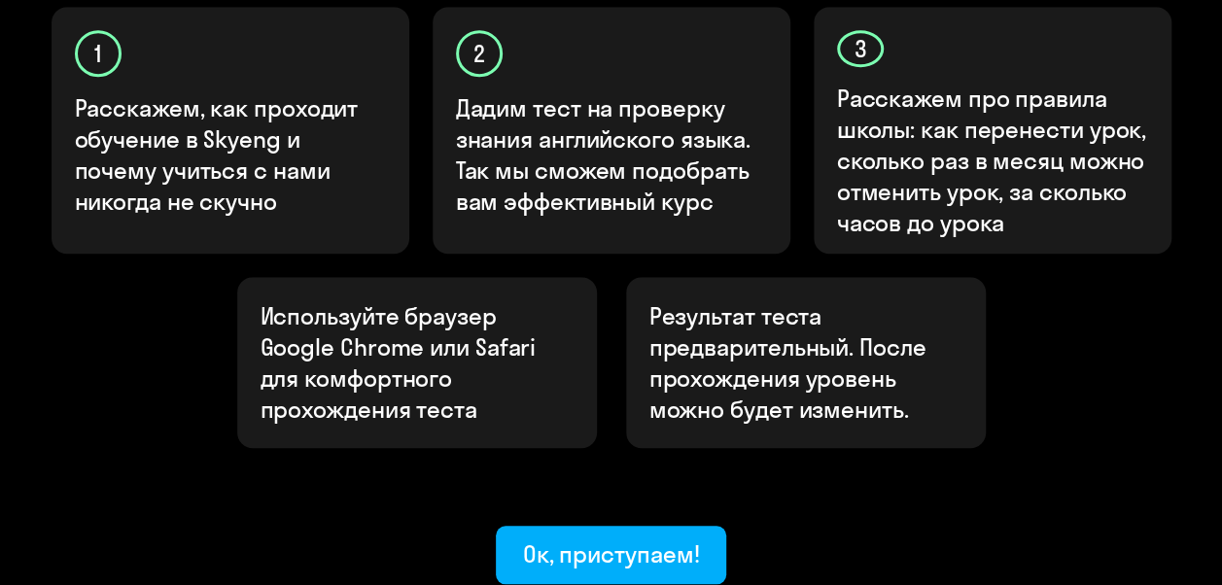
scroll to position [818, 0]
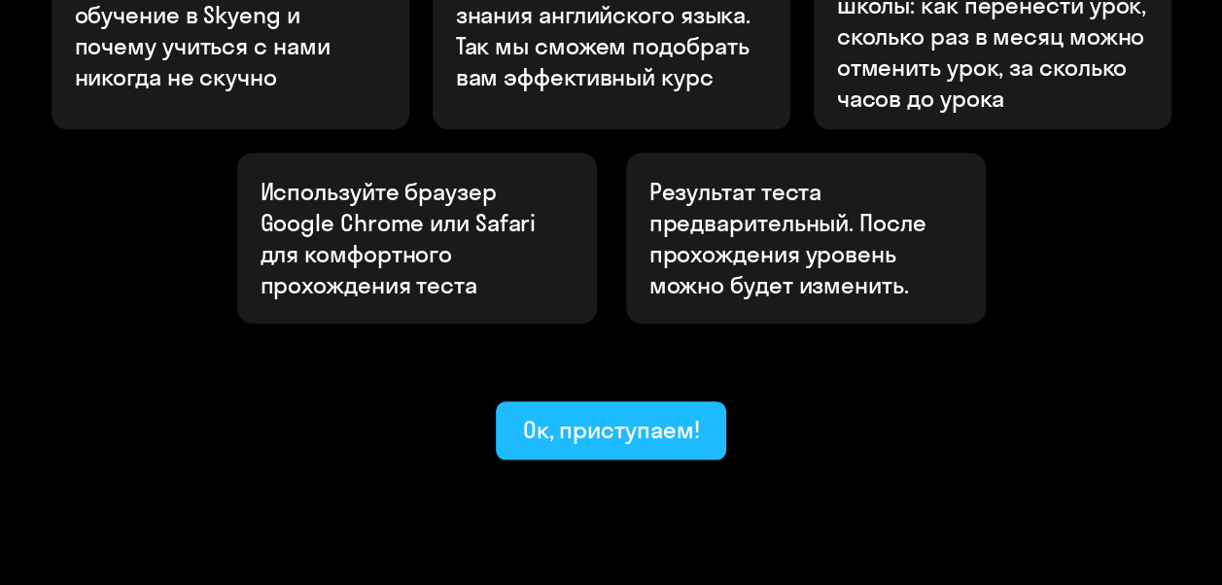
click at [637, 414] on div "Ок, приступаем!" at bounding box center [611, 429] width 177 height 31
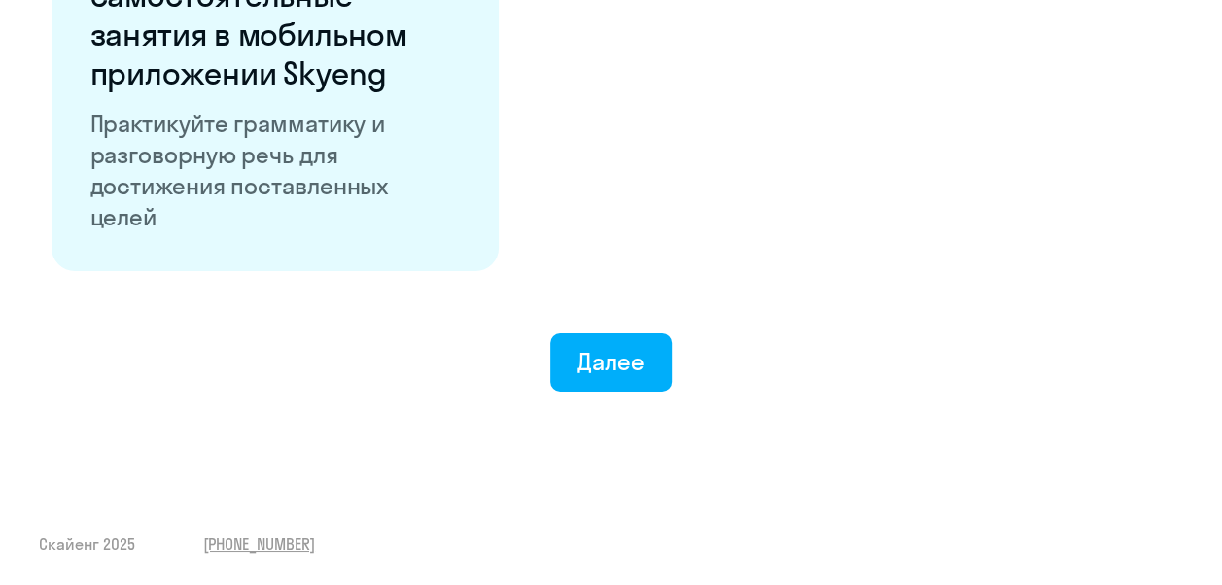
scroll to position [3919, 0]
click at [651, 383] on button "Далее" at bounding box center [610, 362] width 121 height 58
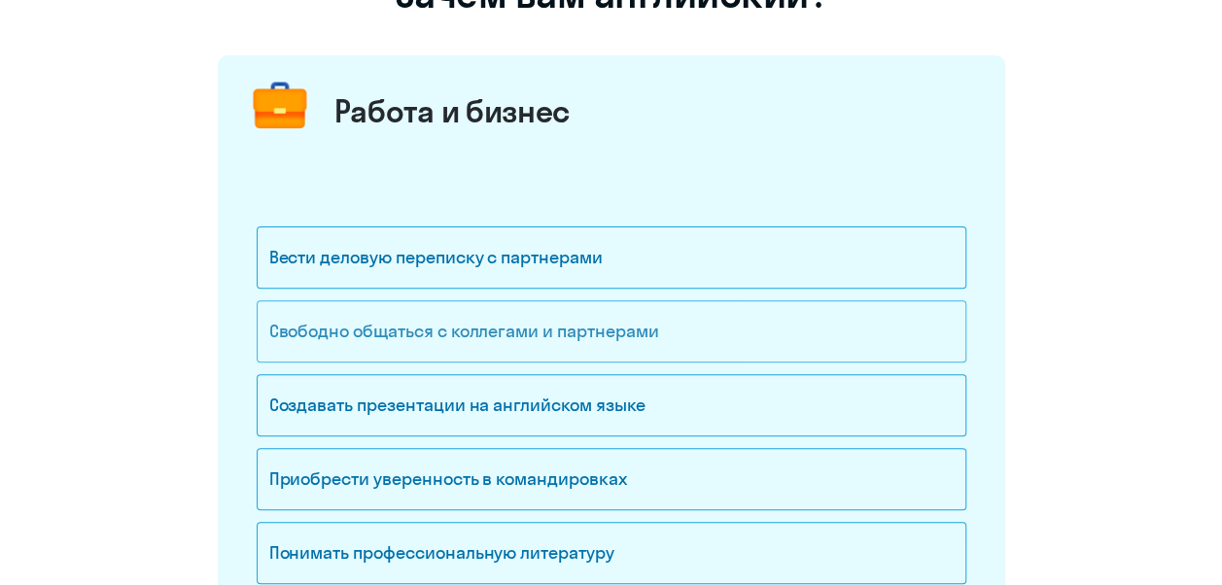
scroll to position [194, 0]
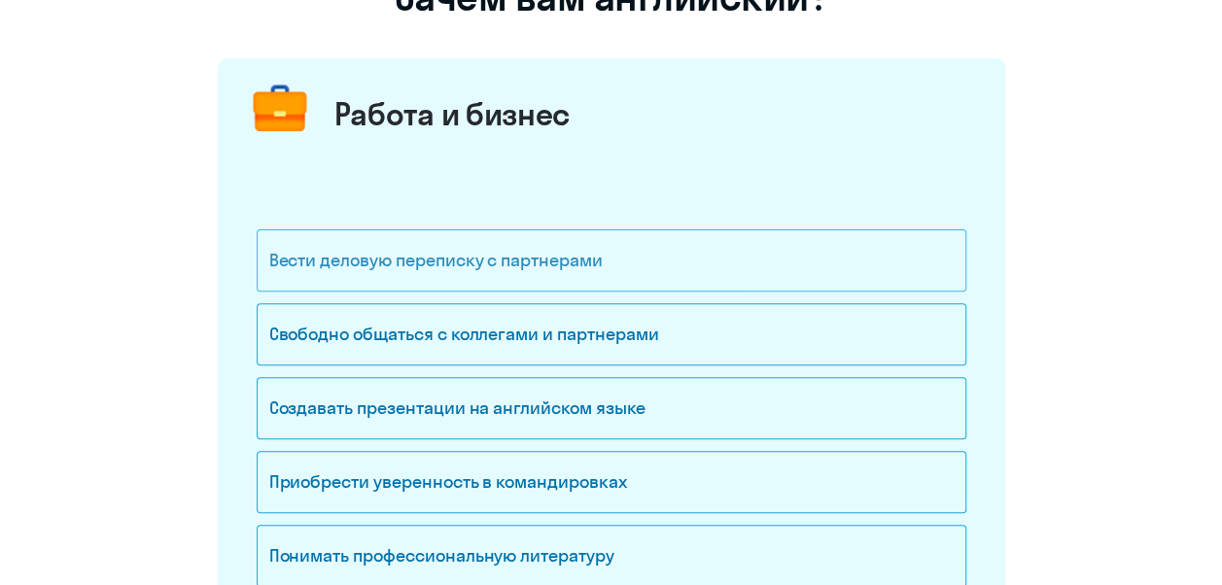
click at [535, 279] on div "Вести деловую переписку с партнерами" at bounding box center [611, 260] width 709 height 62
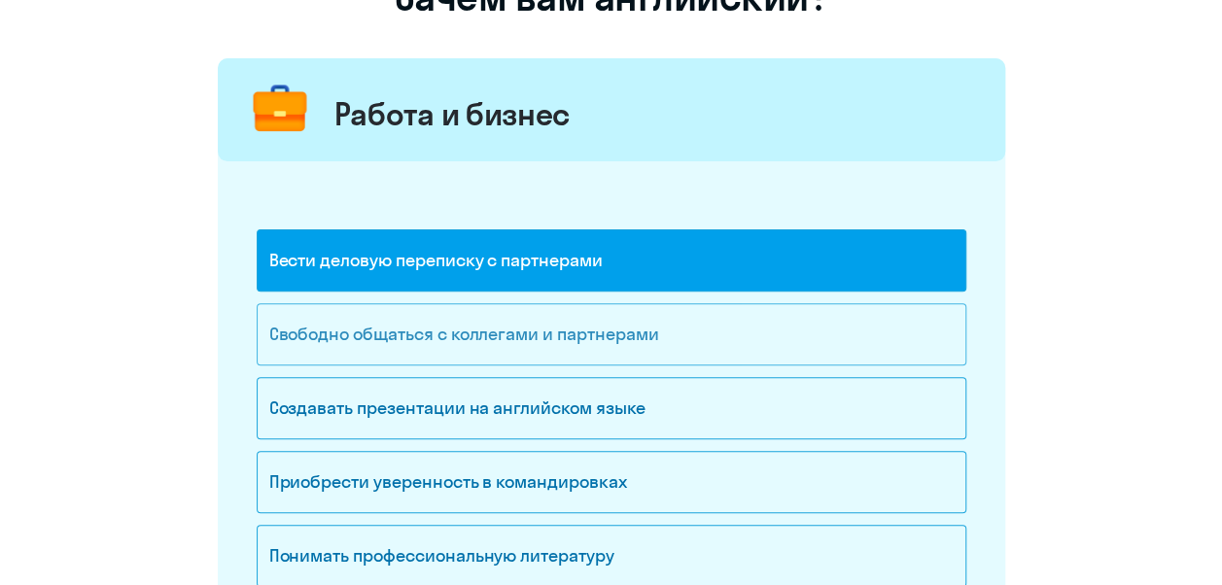
click at [544, 356] on div "Свободно общаться с коллегами и партнерами" at bounding box center [611, 334] width 709 height 62
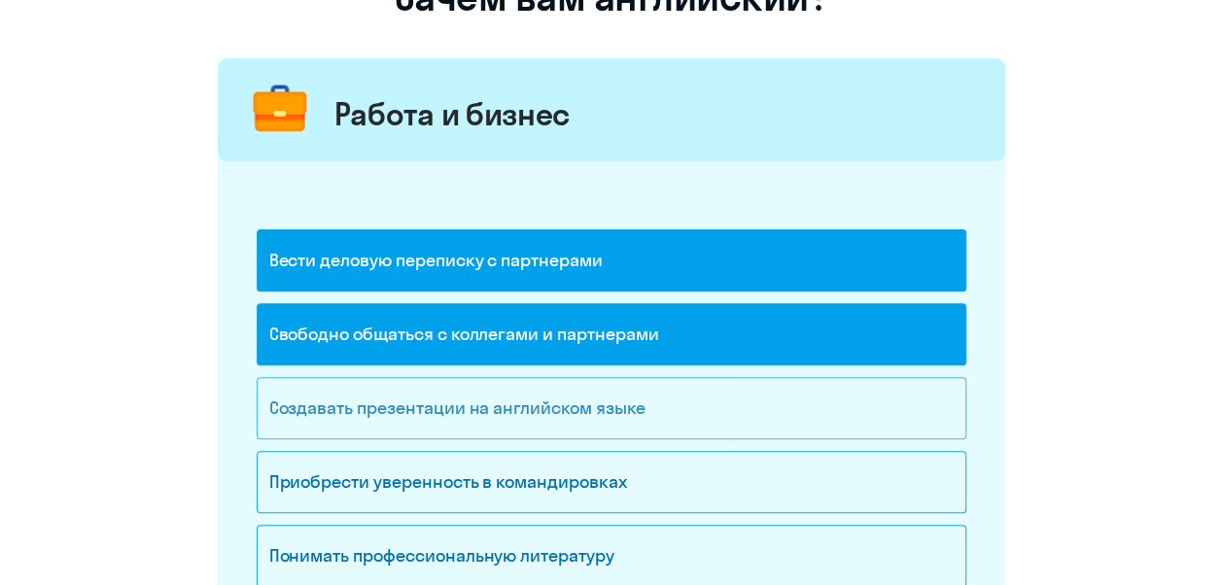
click at [521, 425] on div "Создавать презентации на английском языке" at bounding box center [611, 408] width 709 height 62
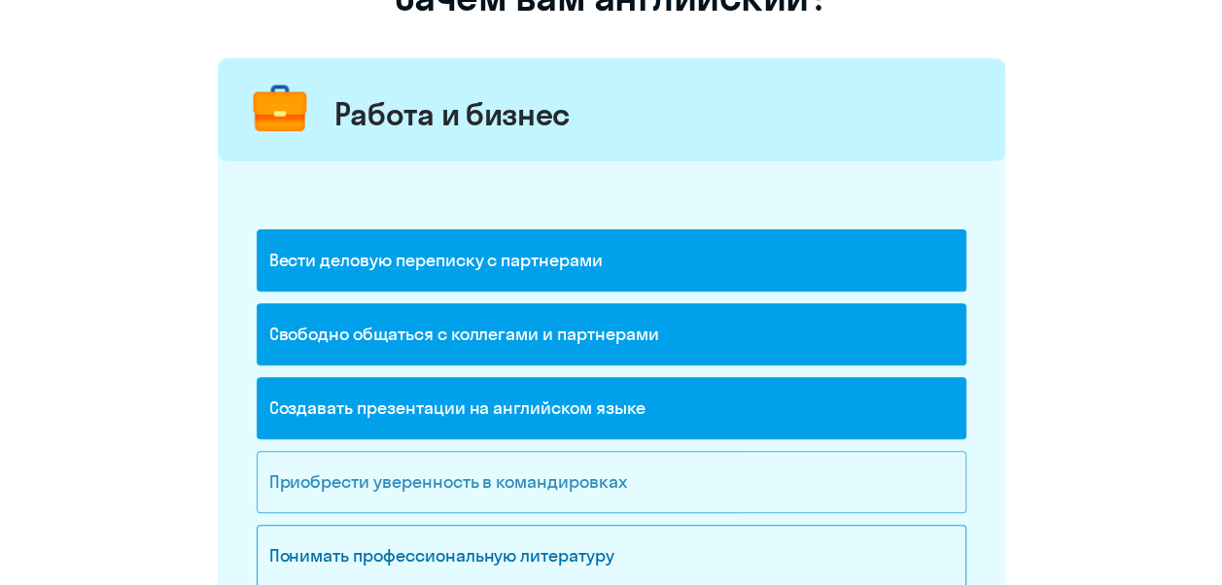
click at [513, 486] on div "Приобрести уверенность в командировках" at bounding box center [611, 482] width 709 height 62
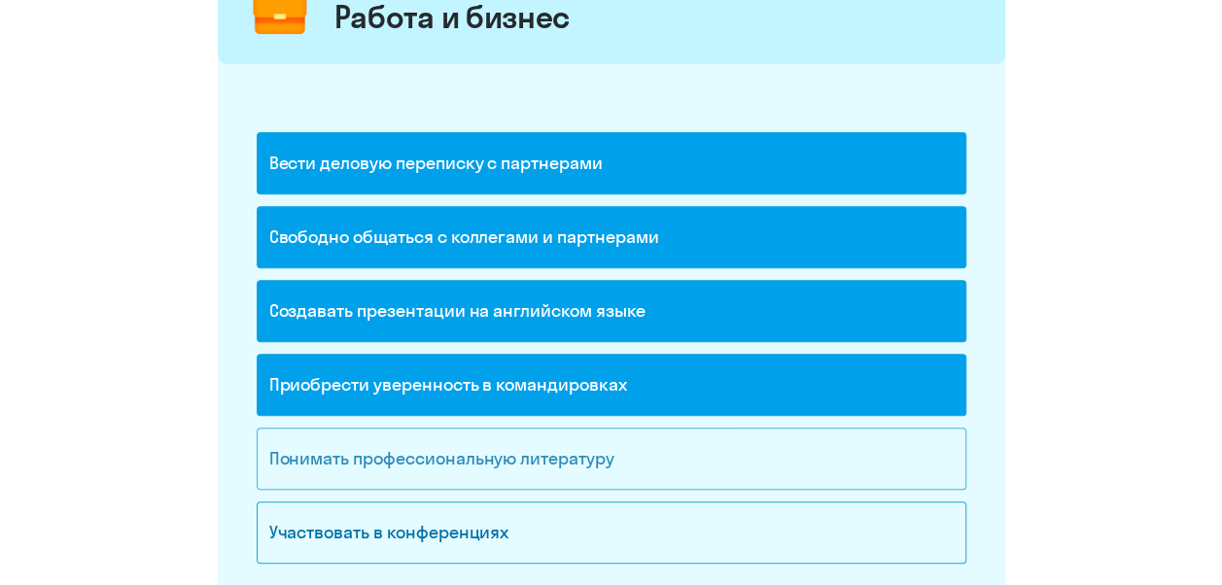
scroll to position [389, 0]
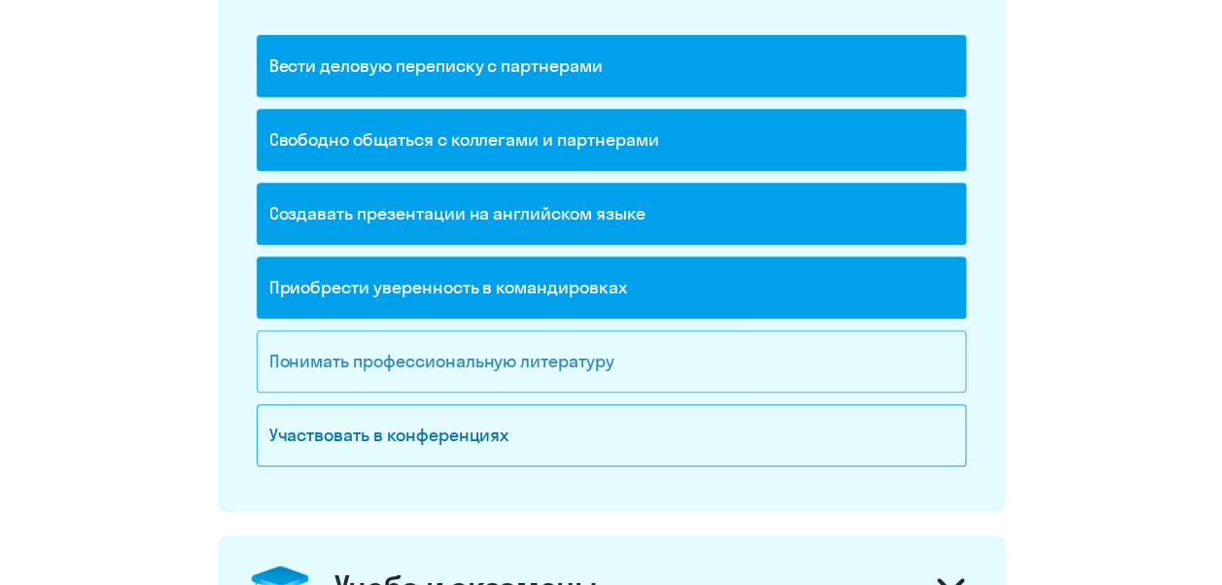
click at [523, 373] on div "Понимать профессиональную литературу" at bounding box center [611, 361] width 709 height 62
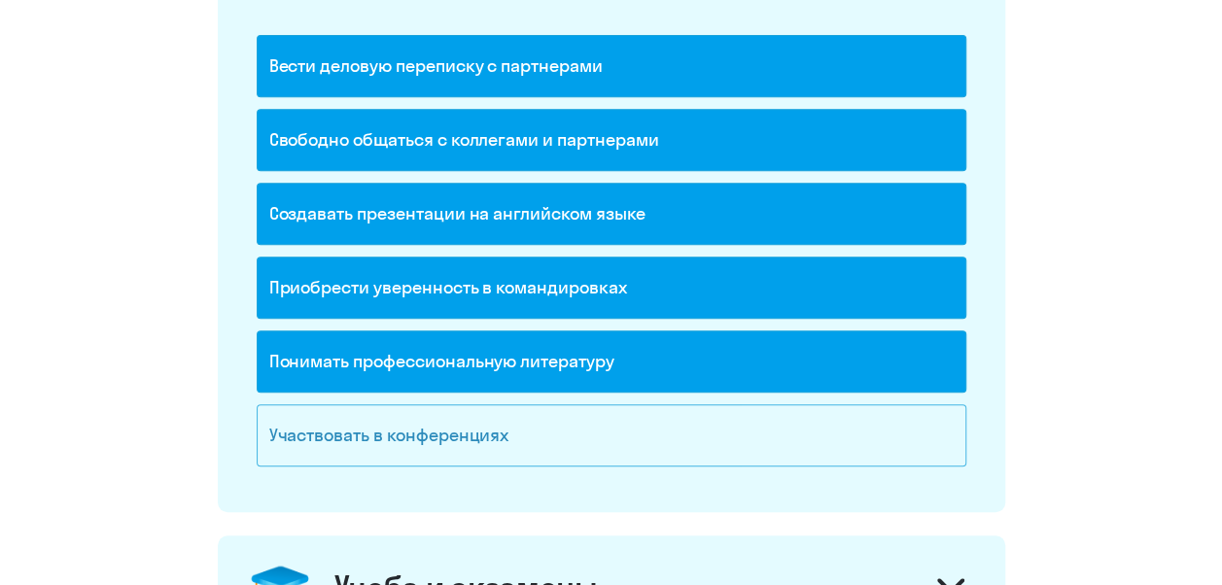
click at [494, 431] on div "Участвовать в конференциях" at bounding box center [611, 435] width 709 height 62
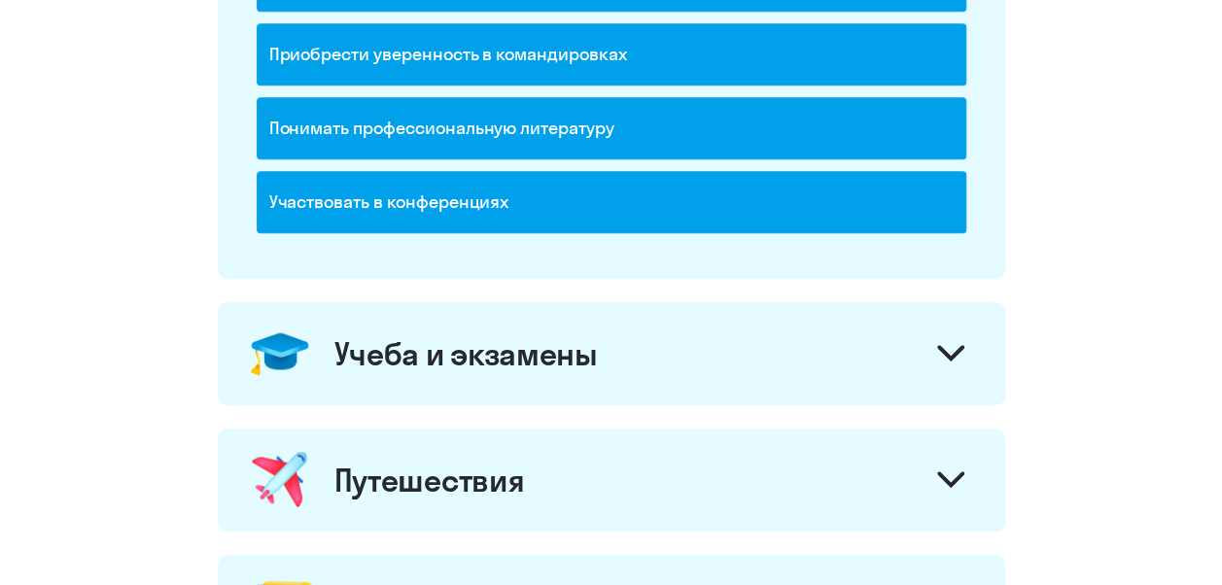
scroll to position [680, 0]
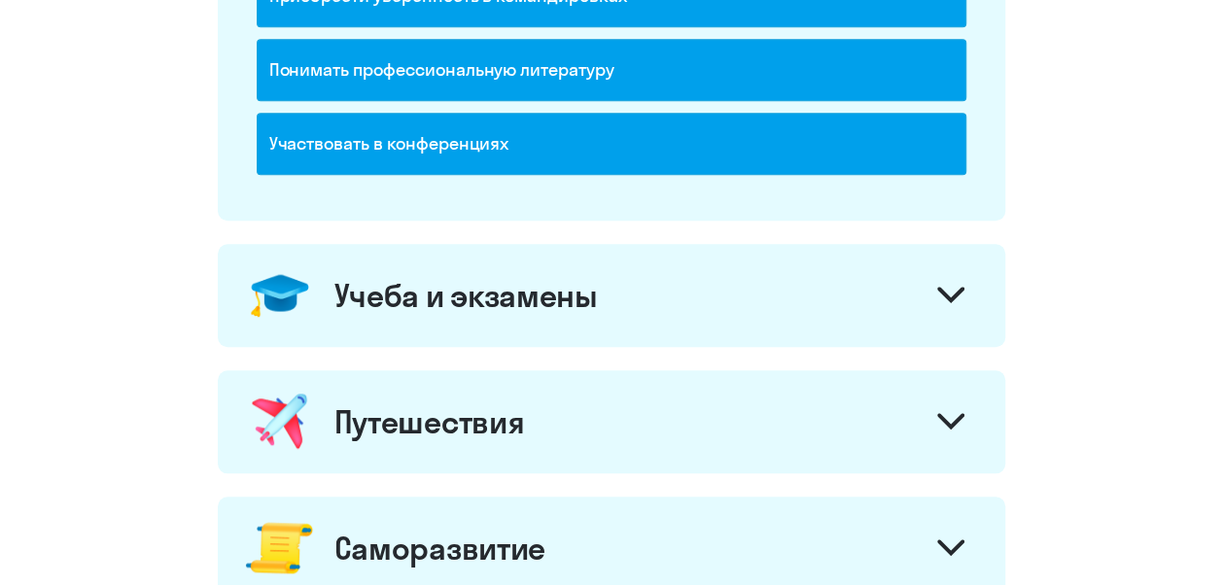
click at [957, 293] on icon at bounding box center [950, 295] width 27 height 17
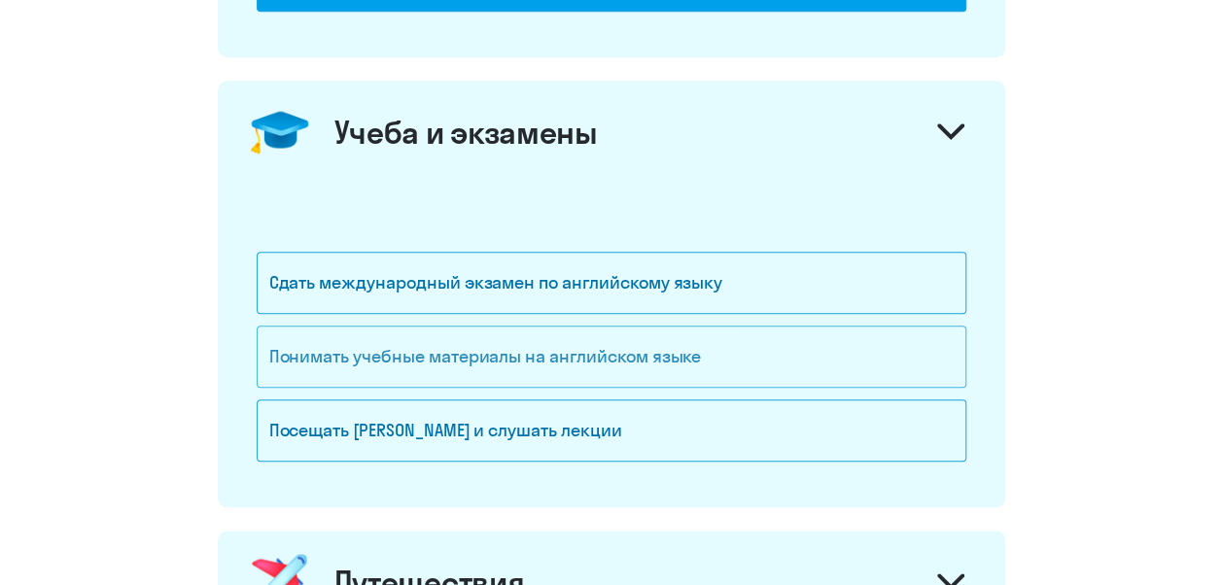
scroll to position [875, 0]
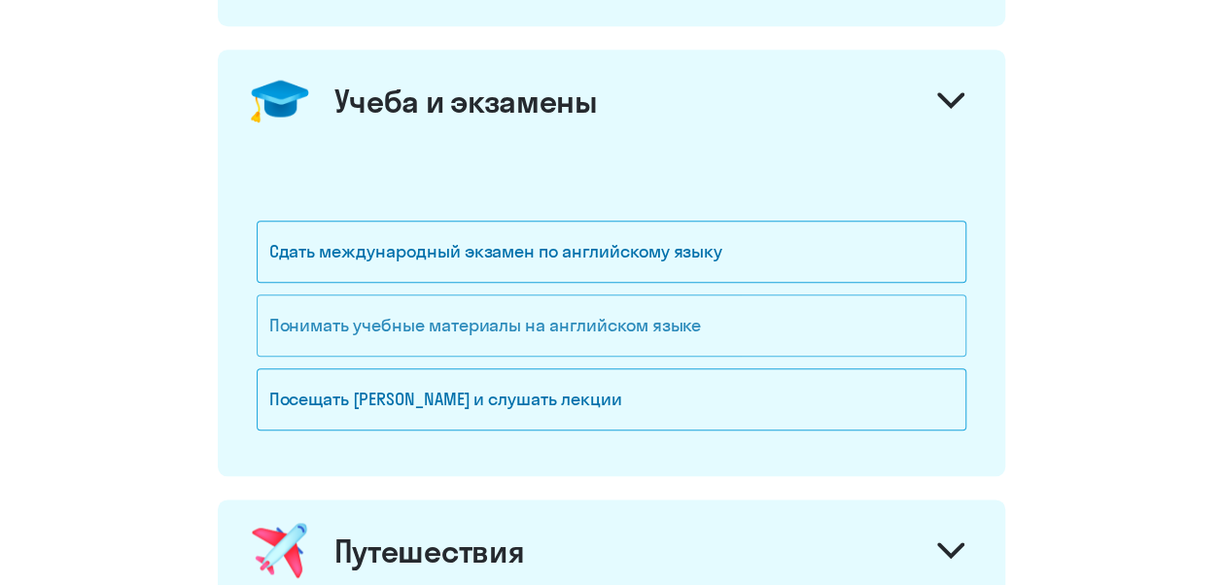
click at [554, 317] on div "Понимать учебные материалы на английском языке" at bounding box center [611, 325] width 709 height 62
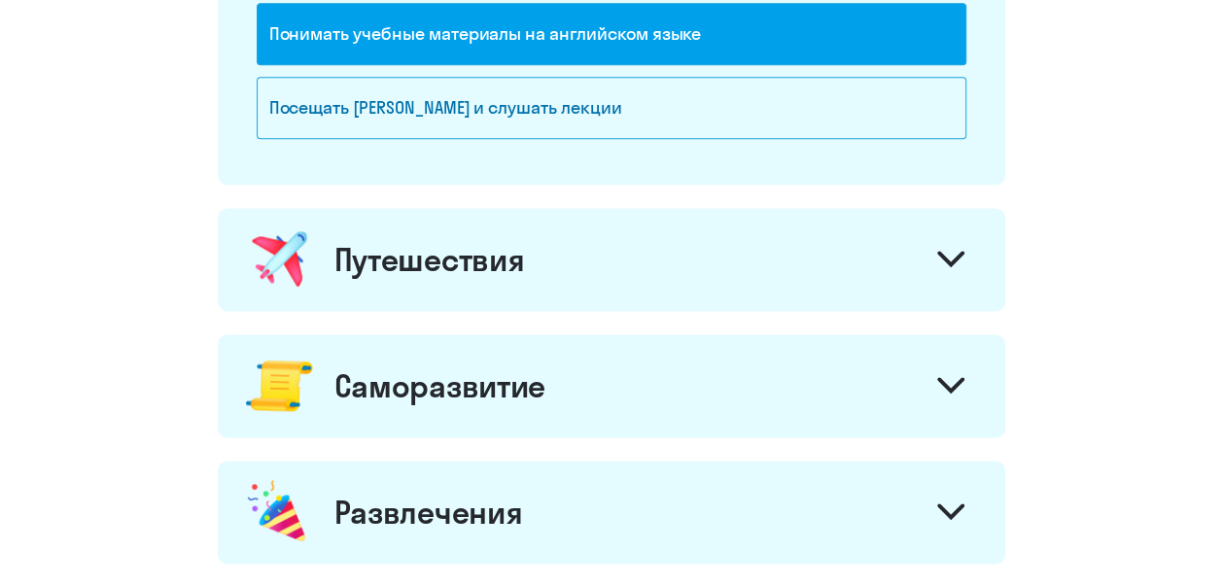
click at [950, 260] on icon at bounding box center [950, 259] width 27 height 17
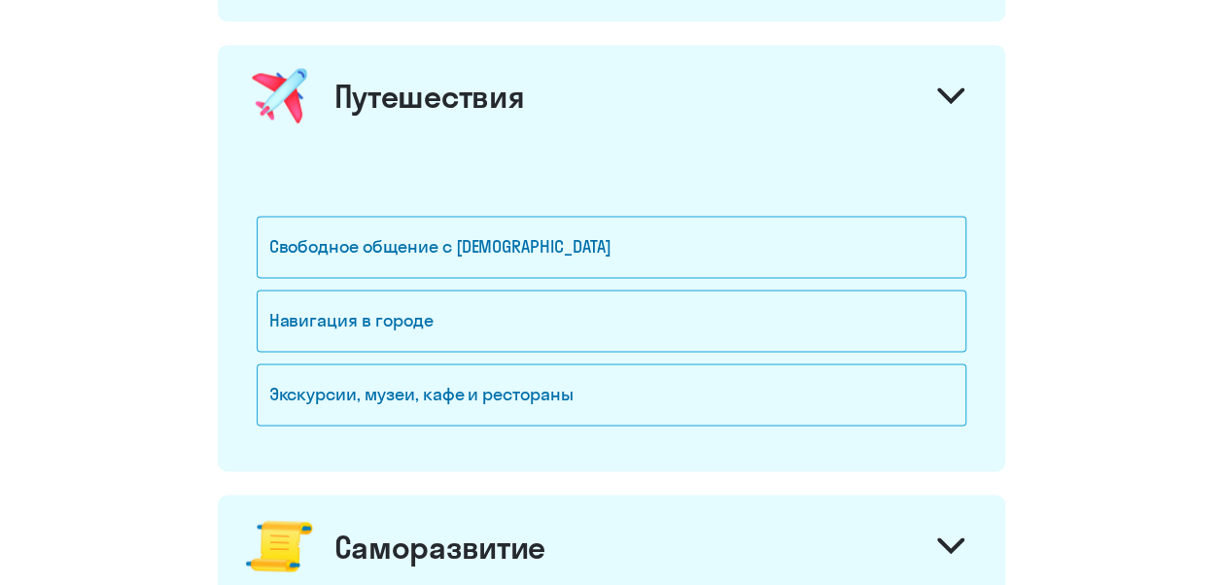
scroll to position [1361, 0]
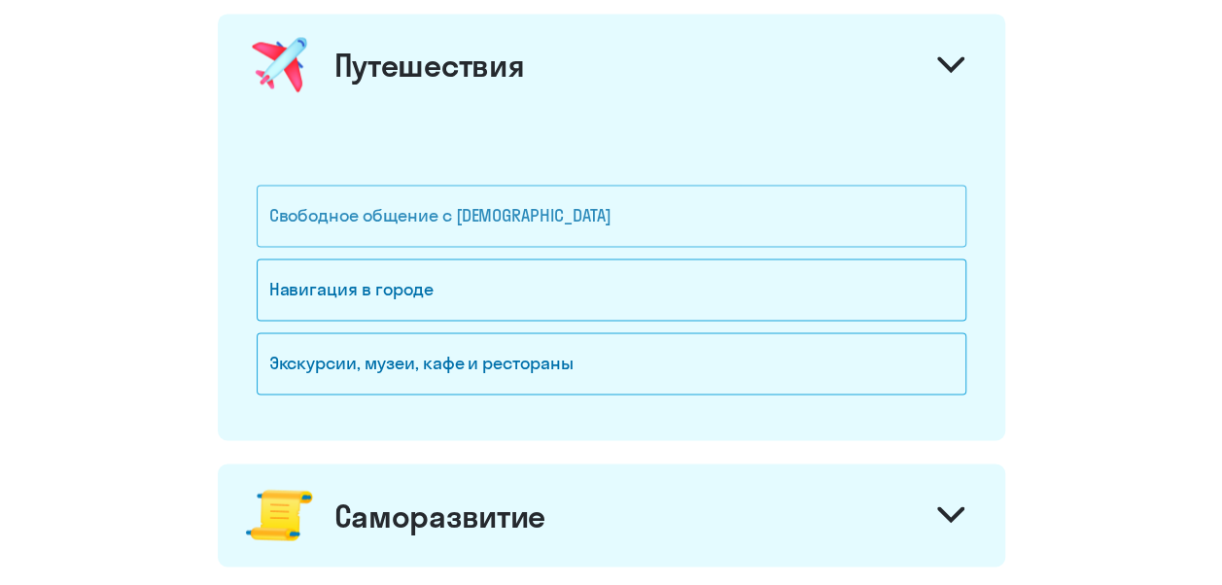
click at [482, 210] on div "Свободное общение с [DEMOGRAPHIC_DATA]" at bounding box center [611, 216] width 709 height 62
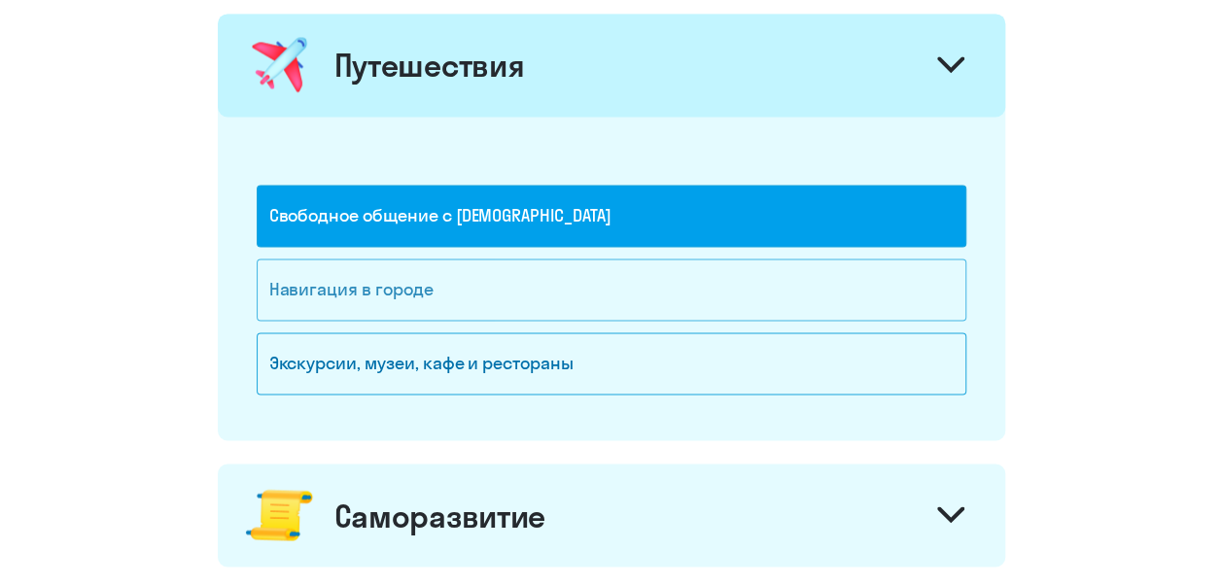
drag, startPoint x: 482, startPoint y: 210, endPoint x: 470, endPoint y: 290, distance: 80.5
click at [470, 290] on div "Навигация в городе" at bounding box center [611, 290] width 709 height 62
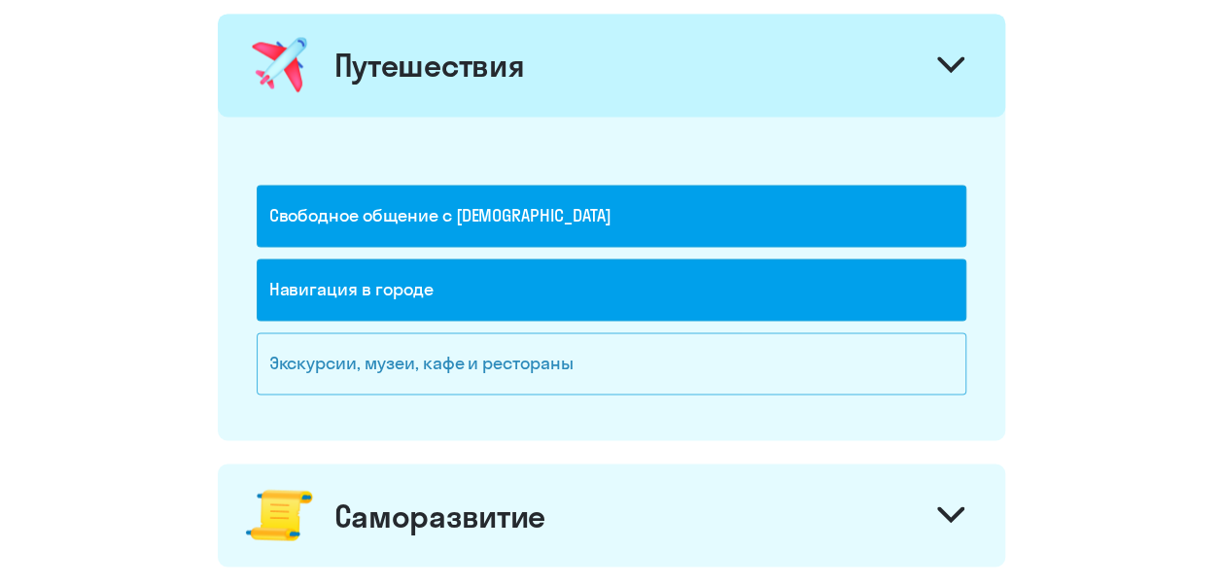
click at [507, 361] on div "Экскурсии, музеи, кафе и рестораны" at bounding box center [611, 363] width 709 height 62
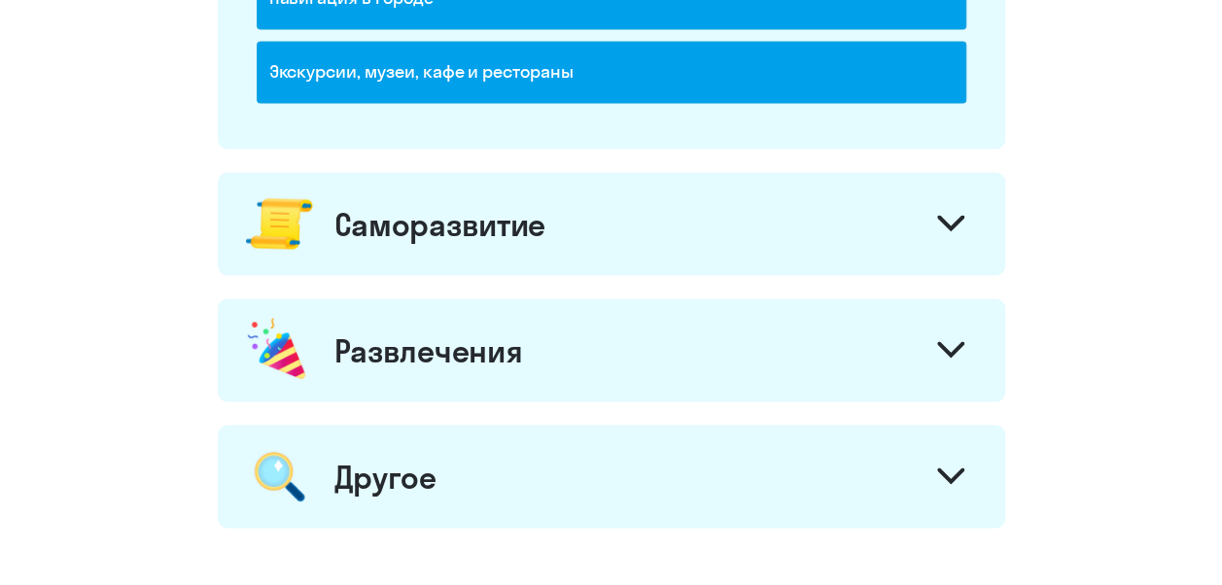
click at [945, 225] on svg-icon at bounding box center [950, 225] width 27 height 21
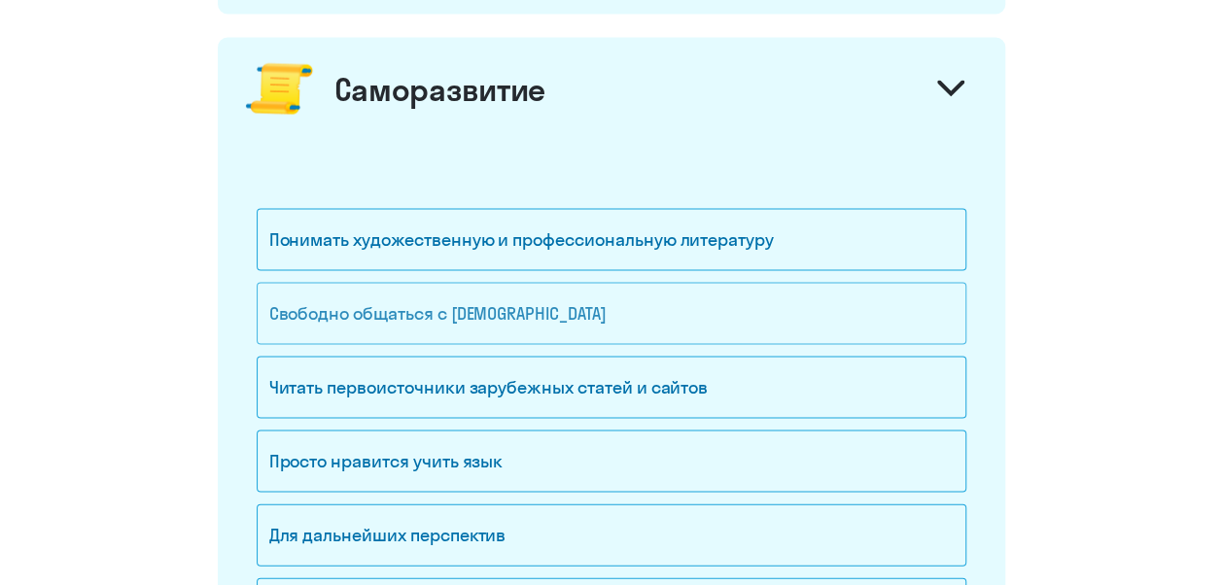
scroll to position [1847, 0]
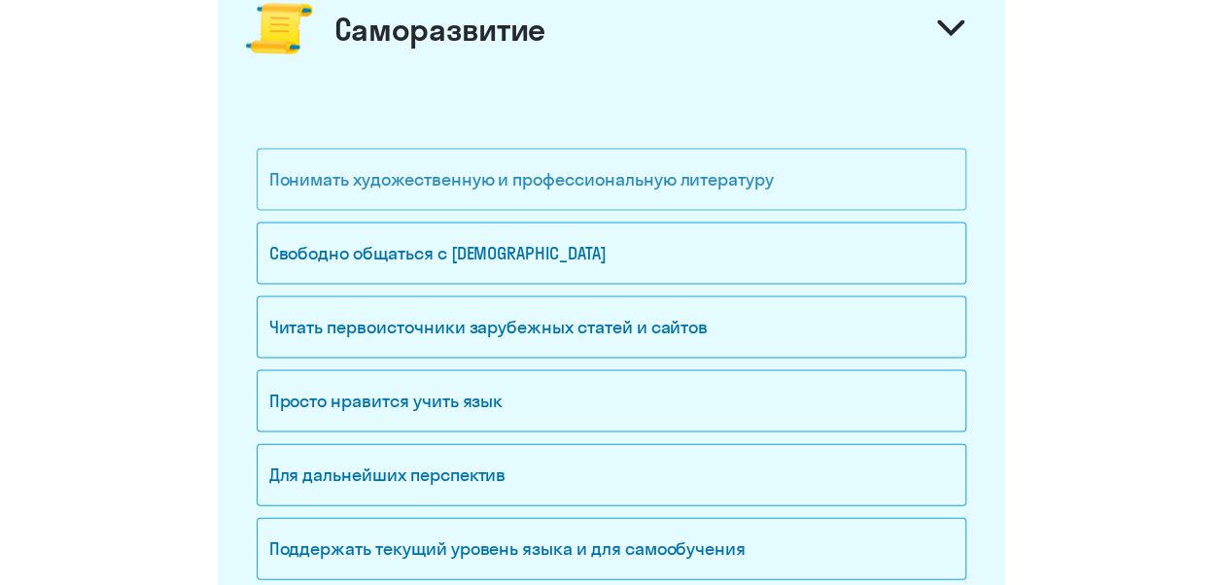
click at [636, 184] on div "Понимать художественную и профессиональную литературу" at bounding box center [611, 180] width 709 height 62
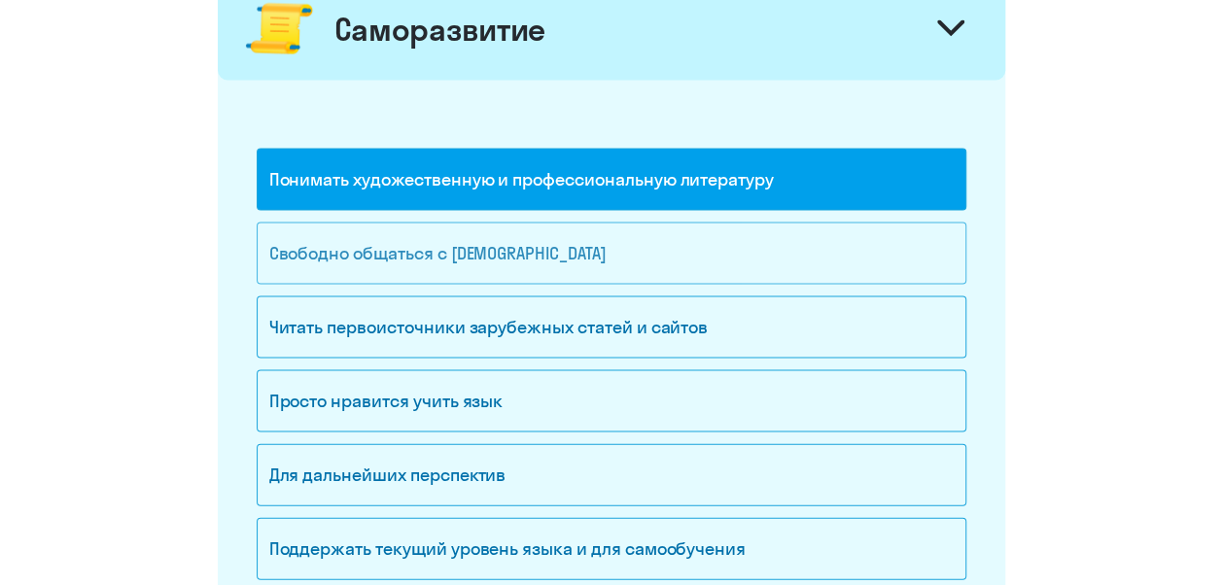
click at [575, 244] on div "Свободно общаться с [DEMOGRAPHIC_DATA]" at bounding box center [611, 254] width 709 height 62
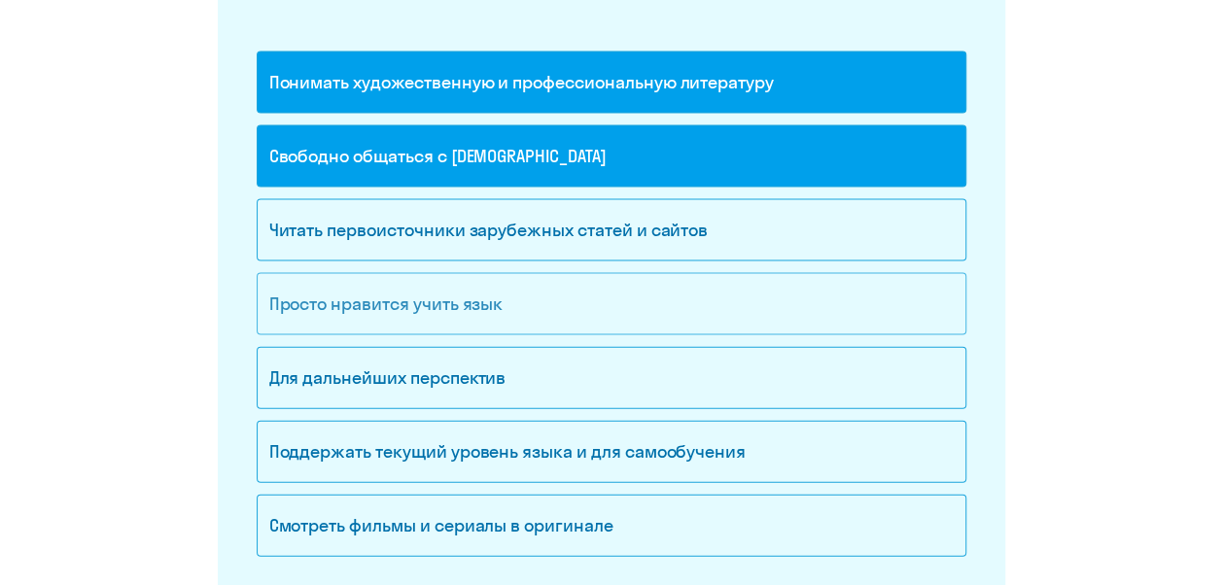
scroll to position [2041, 0]
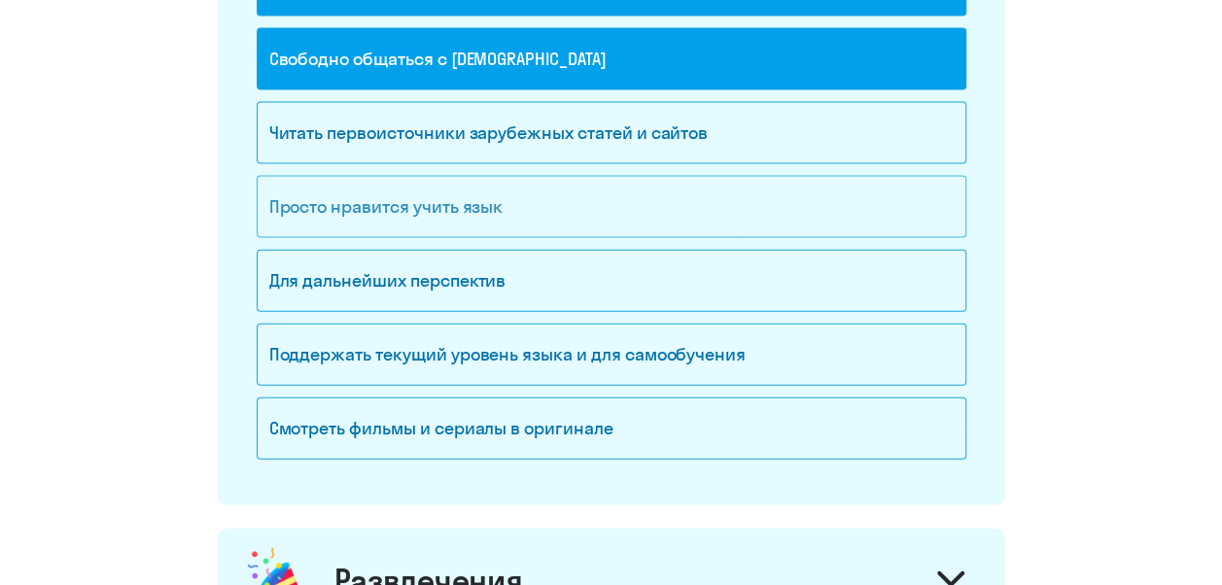
click at [485, 196] on div "Просто нравится учить язык" at bounding box center [611, 207] width 709 height 62
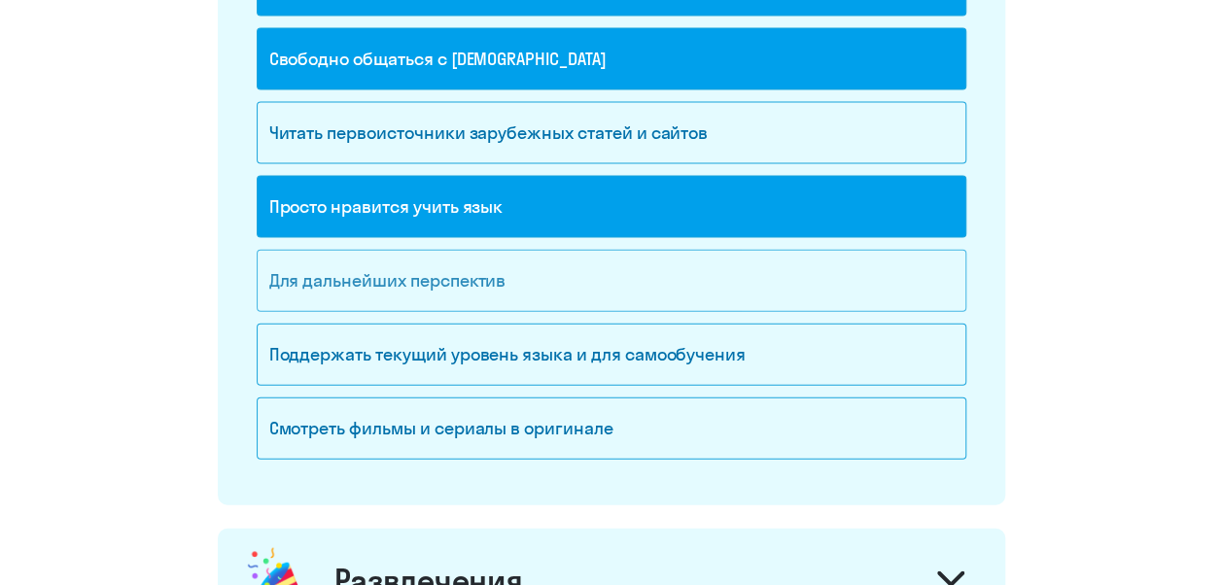
click at [532, 277] on div "Для дальнейших перспектив" at bounding box center [611, 281] width 709 height 62
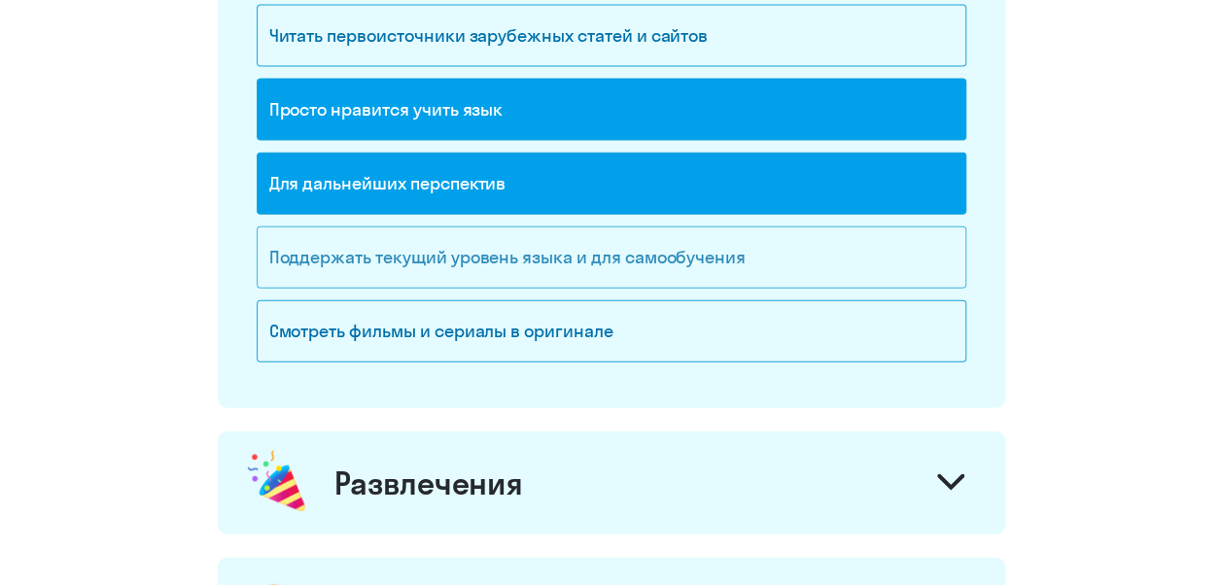
click at [587, 245] on div "Поддержать текущий уровень языка и для cамообучения" at bounding box center [611, 257] width 709 height 62
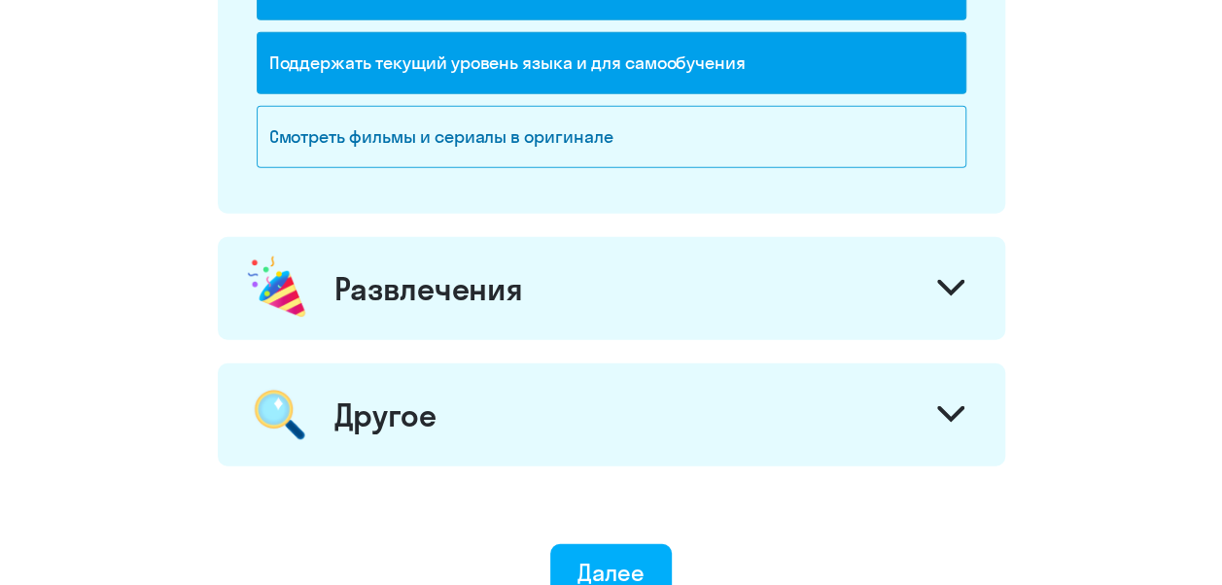
drag, startPoint x: 938, startPoint y: 280, endPoint x: 927, endPoint y: 279, distance: 10.7
click at [931, 279] on div at bounding box center [950, 290] width 47 height 47
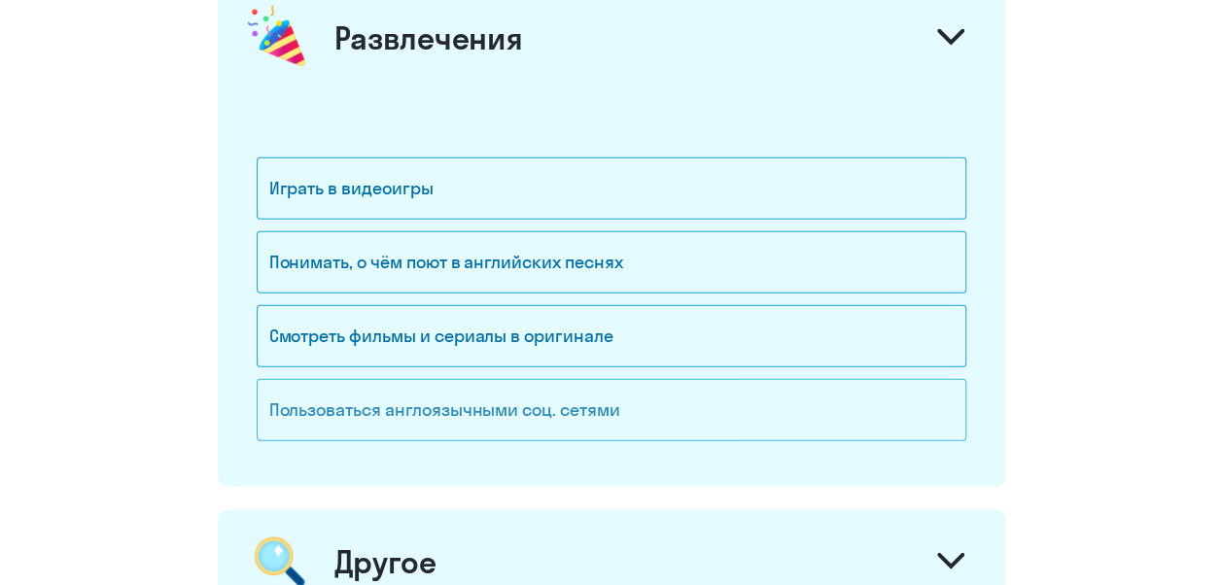
scroll to position [2624, 0]
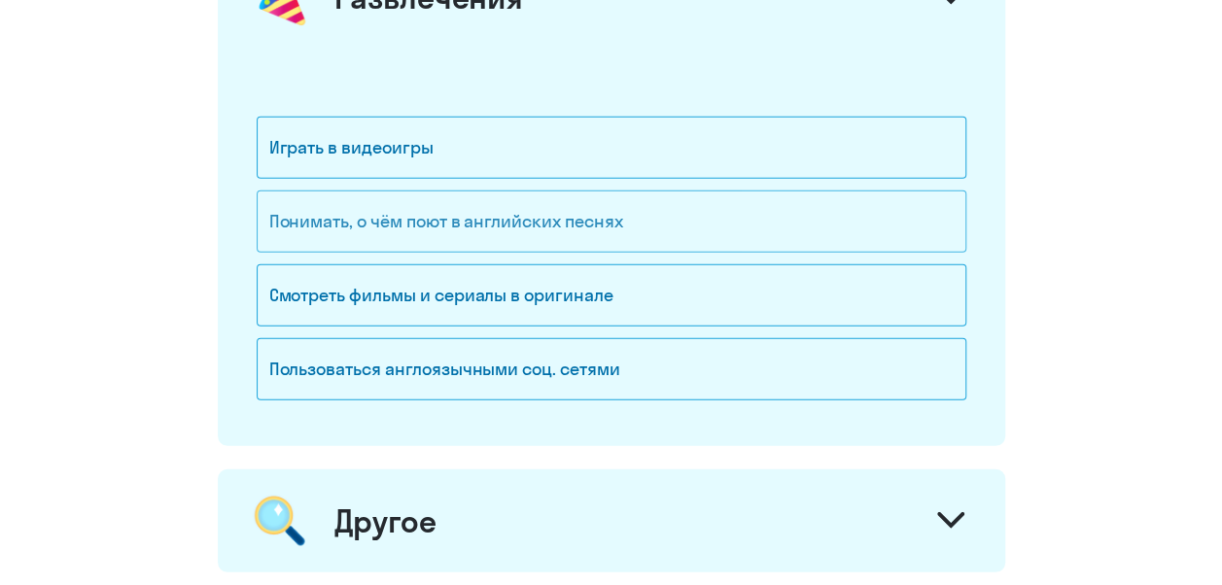
click at [584, 226] on div "Понимать, о чём поют в английских песнях" at bounding box center [611, 221] width 709 height 62
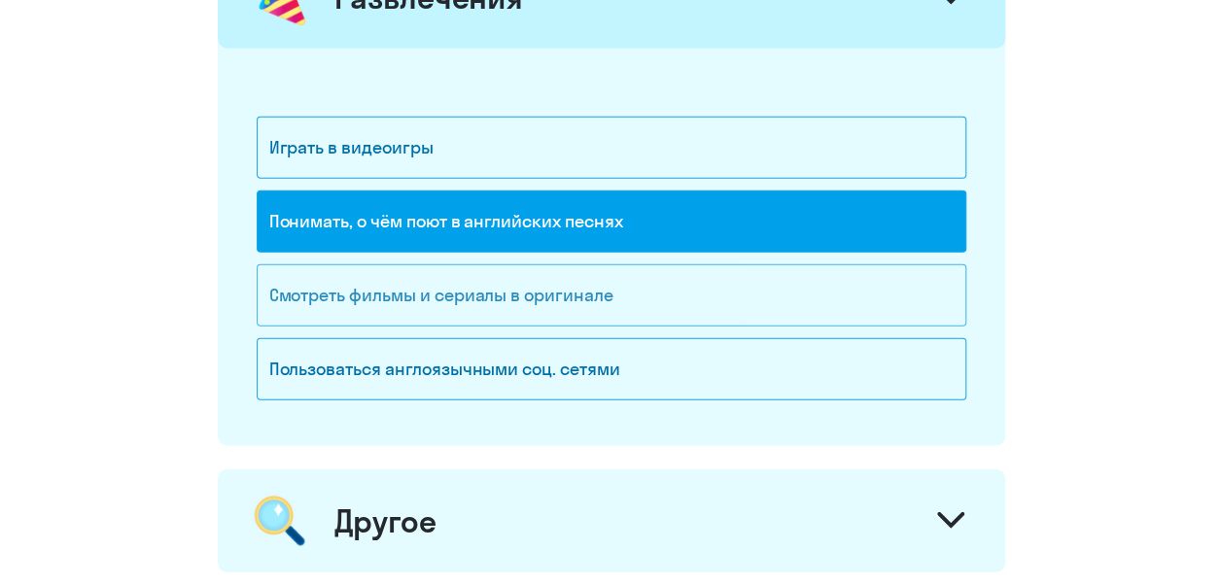
click at [560, 269] on div "Смотреть фильмы и сериалы в оригинале" at bounding box center [611, 295] width 709 height 62
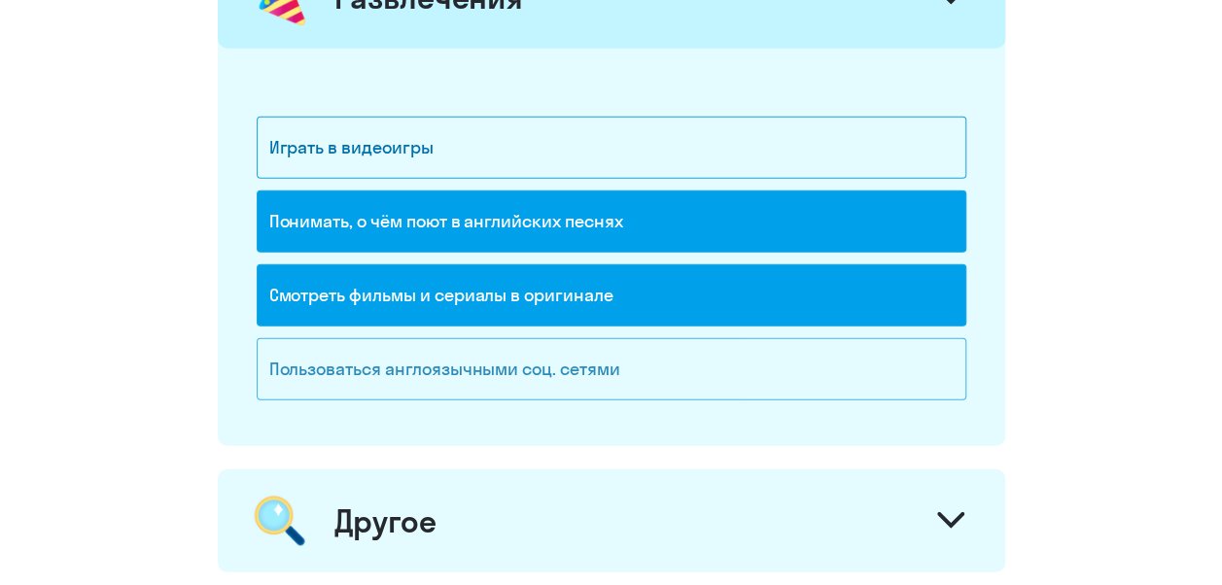
drag, startPoint x: 560, startPoint y: 270, endPoint x: 564, endPoint y: 354, distance: 83.7
click at [564, 354] on div "Пользоваться англоязычными соц. сетями" at bounding box center [611, 369] width 709 height 62
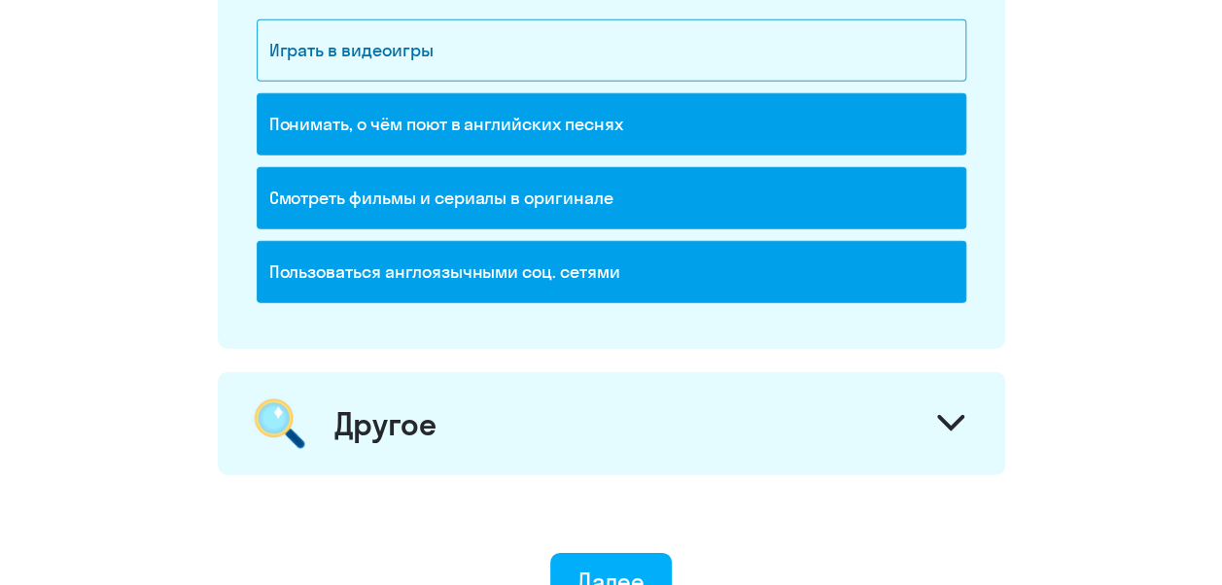
drag, startPoint x: 924, startPoint y: 408, endPoint x: 895, endPoint y: 395, distance: 32.2
click at [923, 407] on div "Другое" at bounding box center [611, 423] width 787 height 103
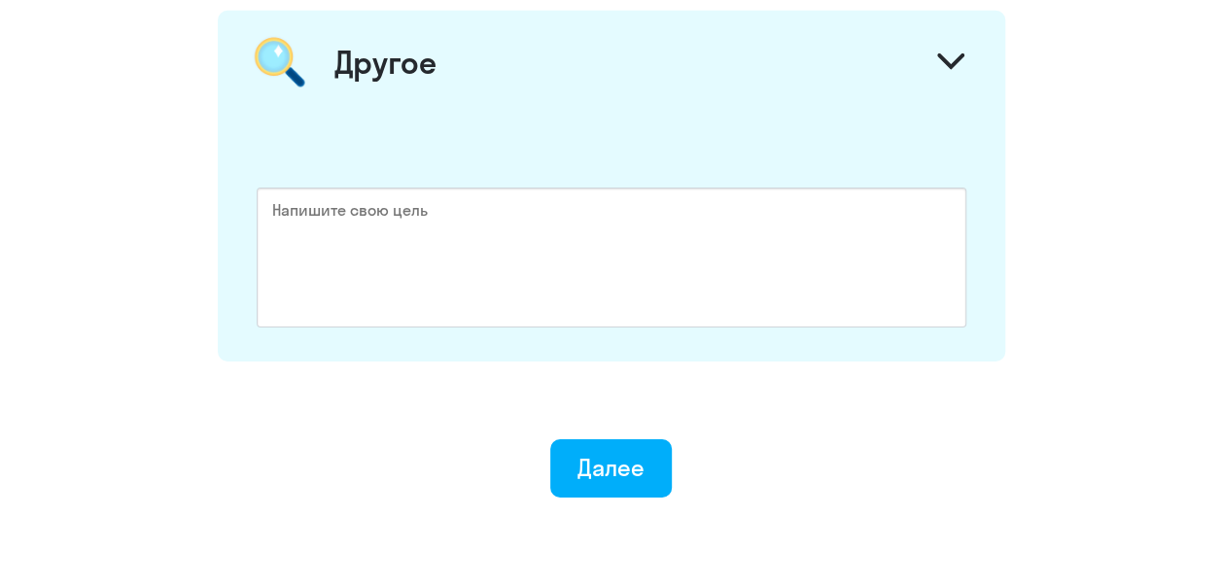
scroll to position [3110, 0]
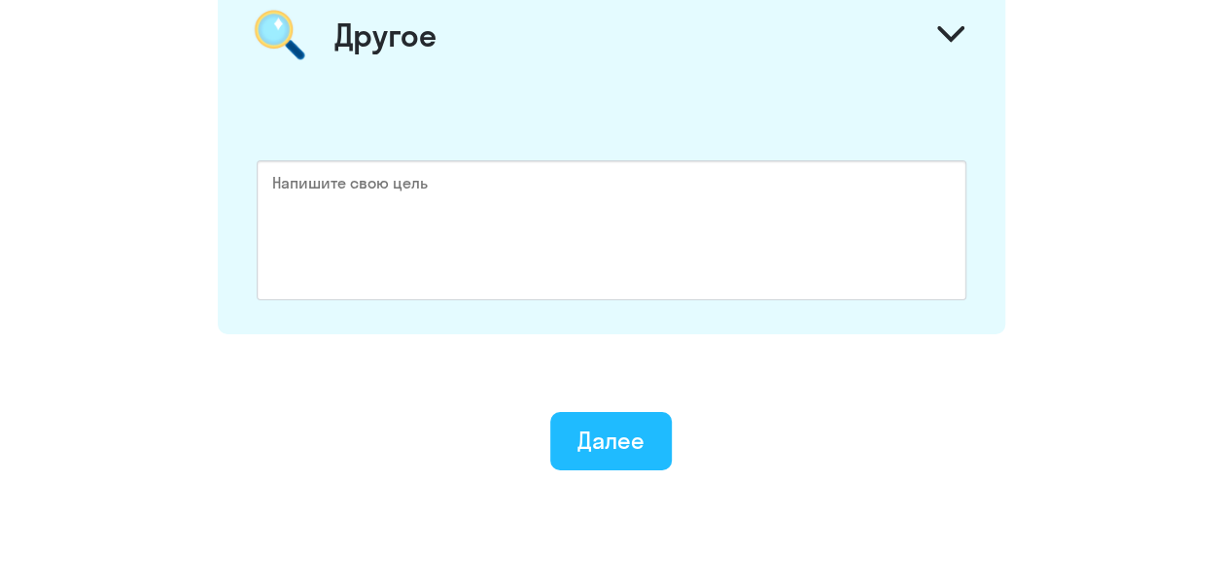
click at [634, 438] on div "Далее" at bounding box center [610, 440] width 67 height 31
